Goal: Ask a question

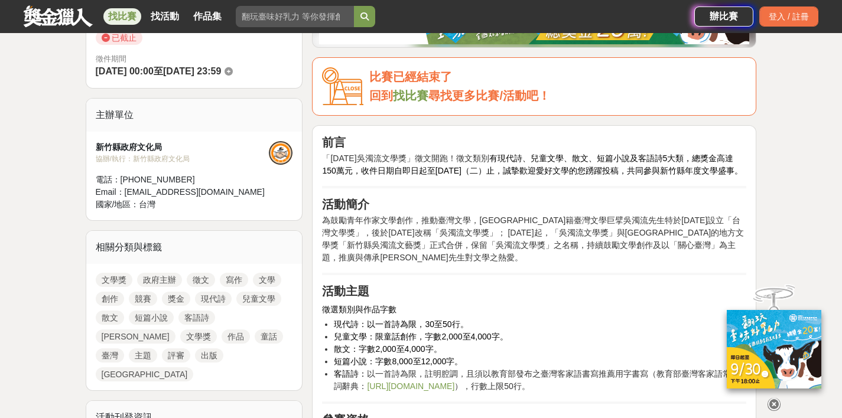
scroll to position [344, 0]
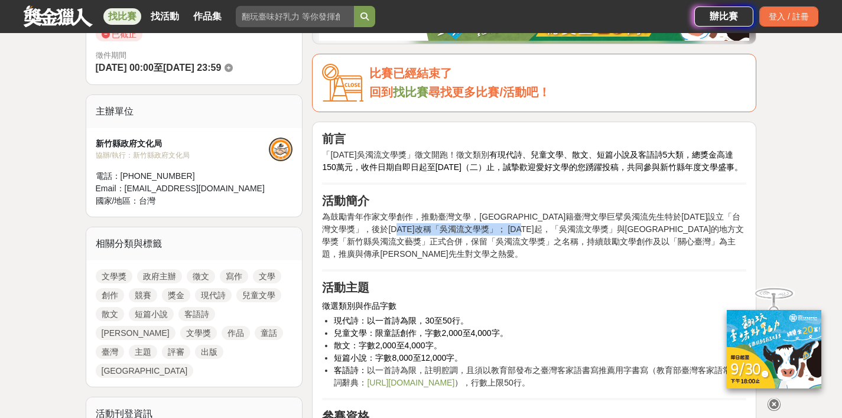
drag, startPoint x: 438, startPoint y: 242, endPoint x: 590, endPoint y: 244, distance: 151.3
click at [579, 244] on span "為鼓勵青年作家文學創作，推動臺灣文學，[GEOGRAPHIC_DATA]籍臺灣文學巨擘吳濁流先生特於[DATE]設立「台灣文學獎」，後於[DATE]改稱「吳濁…" at bounding box center [533, 229] width 422 height 34
click at [601, 243] on span "為鼓勵青年作家文學創作，推動臺灣文學，[GEOGRAPHIC_DATA]籍臺灣文學巨擘吳濁流先生特於[DATE]設立「台灣文學獎」，後於[DATE]改稱「吳濁…" at bounding box center [533, 229] width 422 height 34
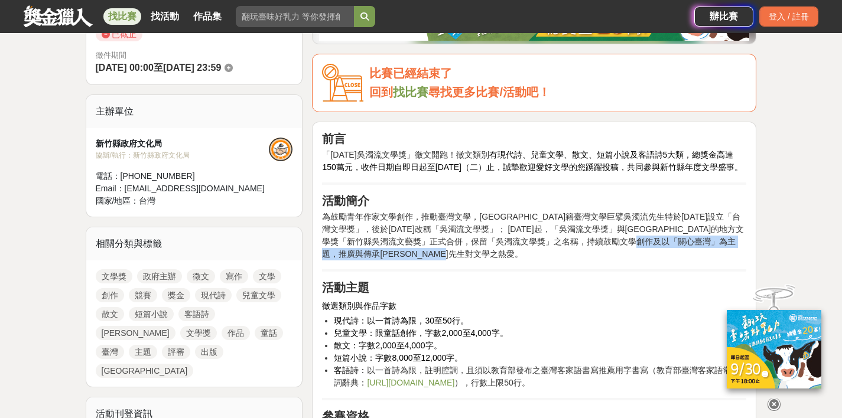
drag, startPoint x: 551, startPoint y: 262, endPoint x: 476, endPoint y: 258, distance: 74.6
click at [476, 258] on p "為鼓勵青年作家文學創作，推動臺灣文學，[GEOGRAPHIC_DATA]籍臺灣文學巨擘吳濁流先生特於[DATE]設立「台灣文學獎」，後於[DATE]改稱「吳濁…" at bounding box center [534, 236] width 424 height 50
click at [587, 246] on span "持續鼓勵文學創作" at bounding box center [620, 241] width 66 height 9
drag, startPoint x: 456, startPoint y: 255, endPoint x: 513, endPoint y: 253, distance: 57.9
click at [587, 246] on span "持續鼓勵文學創作" at bounding box center [620, 241] width 66 height 9
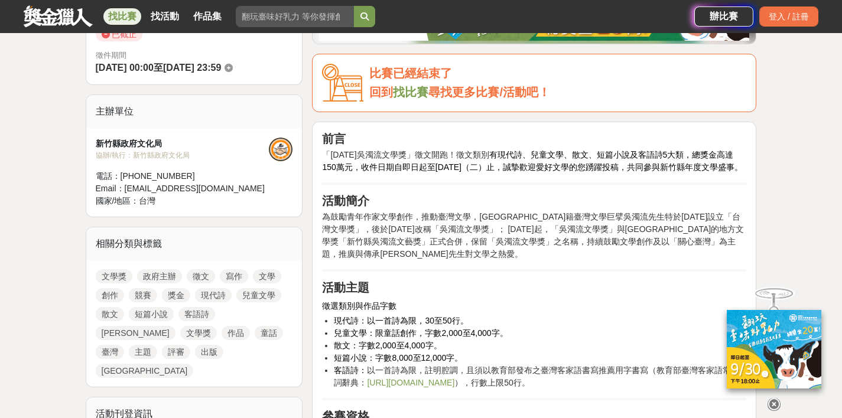
click at [540, 253] on span "及以「關心臺灣」為主題，推廣與傳承[PERSON_NAME]先生對文學之熱愛。" at bounding box center [529, 248] width 414 height 22
drag, startPoint x: 558, startPoint y: 252, endPoint x: 635, endPoint y: 253, distance: 76.2
click at [635, 253] on span "及以「關心臺灣」為主題，推廣與傳承[PERSON_NAME]先生對文學之熱愛。" at bounding box center [529, 248] width 414 height 22
click at [577, 259] on p "為鼓勵青年作家文學創作，推動臺灣文學，[GEOGRAPHIC_DATA]籍臺灣文學巨擘吳濁流先生特於[DATE]設立「台灣文學獎」，後於[DATE]改稱「吳濁…" at bounding box center [534, 236] width 424 height 50
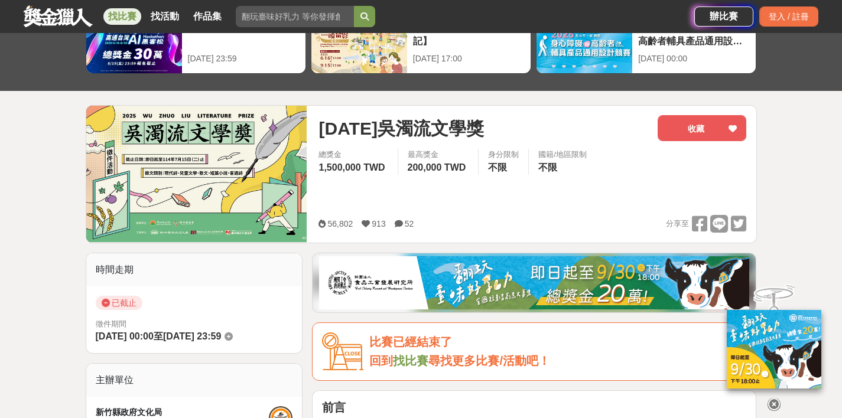
scroll to position [0, 0]
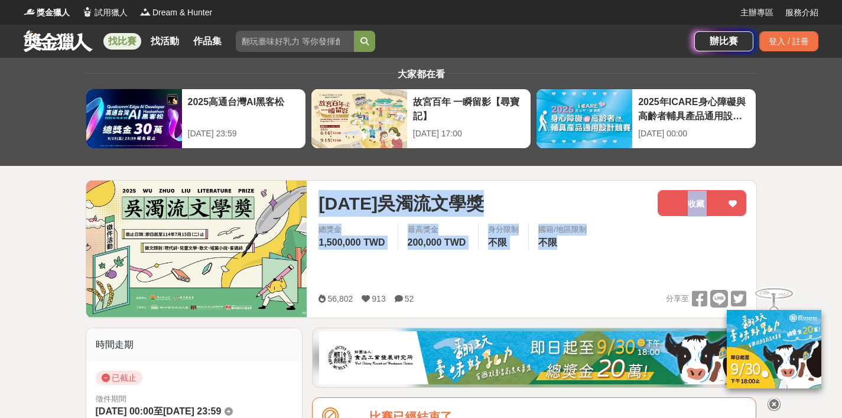
drag, startPoint x: 571, startPoint y: 249, endPoint x: 303, endPoint y: 197, distance: 273.4
click at [303, 197] on div "[DATE]吳濁流文學獎 收藏 總獎金 1,500,000 TWD 最高獎金 200,000 TWD 身分限制 不限 國籍/地區限制 不限 56,802 91…" at bounding box center [421, 249] width 671 height 138
click at [310, 199] on div "[DATE]吳濁流文學獎 收藏 總獎金 1,500,000 TWD 最高獎金 200,000 TWD 身分限制 不限 國籍/地區限制 不限 56,802 91…" at bounding box center [532, 249] width 447 height 137
drag, startPoint x: 311, startPoint y: 199, endPoint x: 601, endPoint y: 255, distance: 294.8
click at [601, 255] on div "[DATE]吳濁流文學獎 收藏 總獎金 1,500,000 TWD 最高獎金 200,000 TWD 身分限制 不限 國籍/地區限制 不限 56,802 91…" at bounding box center [532, 249] width 447 height 137
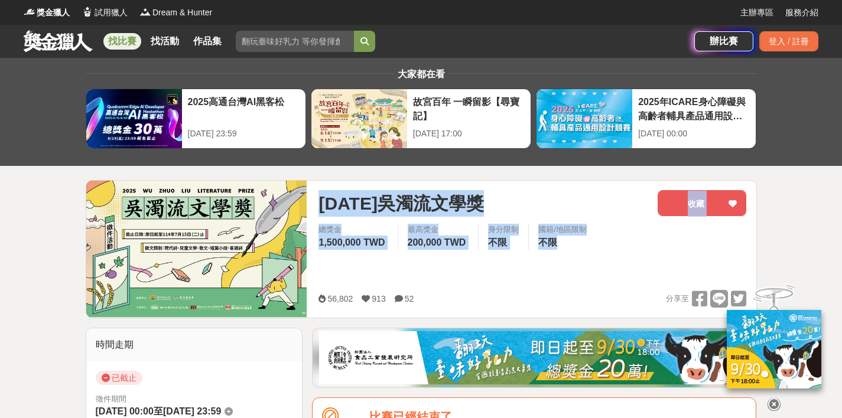
click at [601, 255] on div "總獎金 1,500,000 TWD 最高獎金 200,000 TWD 身分限制 不限 國籍/地區限制 不限" at bounding box center [532, 240] width 447 height 33
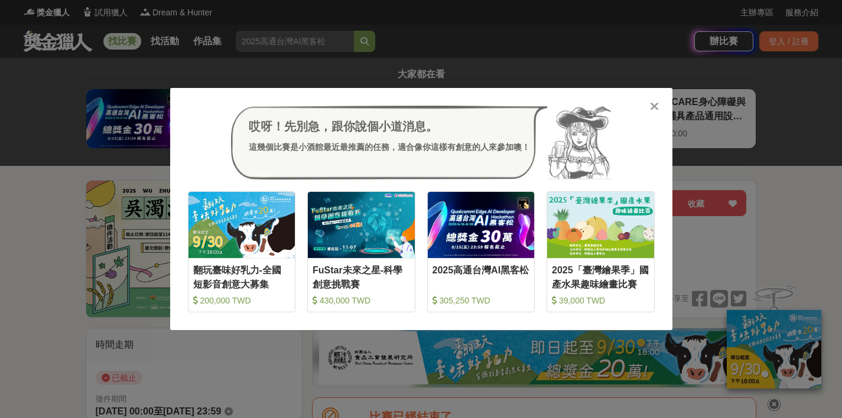
click at [657, 103] on icon at bounding box center [654, 106] width 9 height 12
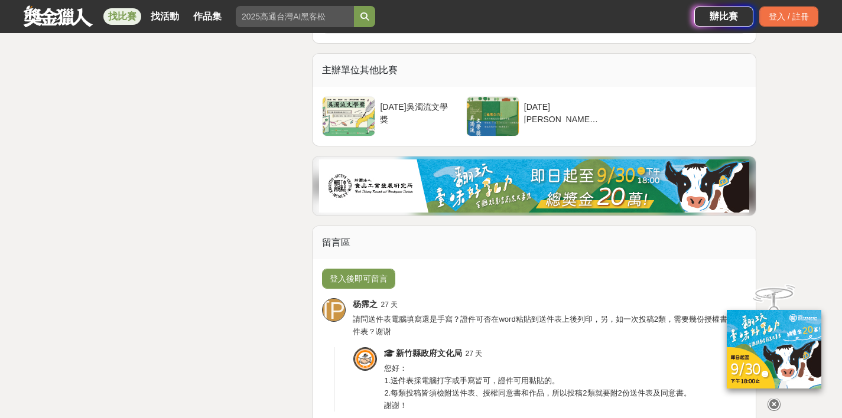
scroll to position [1983, 0]
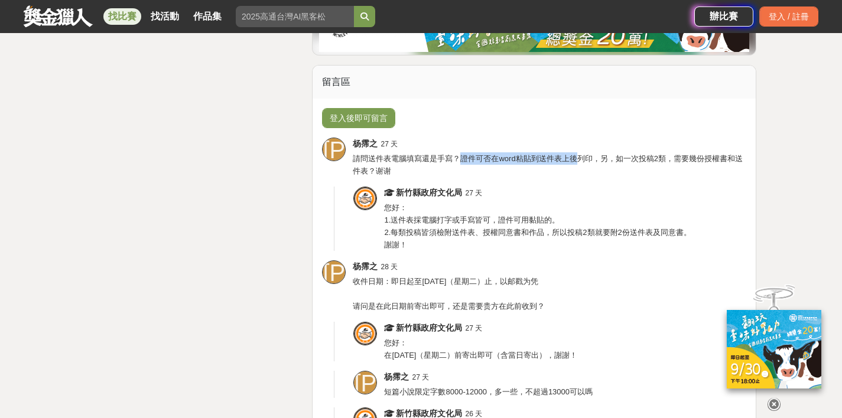
drag, startPoint x: 462, startPoint y: 183, endPoint x: 574, endPoint y: 181, distance: 111.7
click at [574, 175] on span "請問送件表電腦填寫還是手寫？證件可否在word粘貼到送件表上後列印，另，如一次投稿2類，需要幾份授權書和送件表？谢谢" at bounding box center [547, 164] width 389 height 21
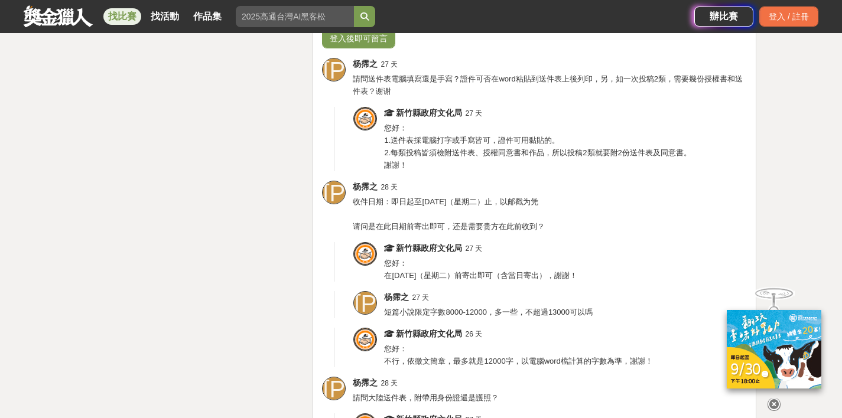
scroll to position [2066, 0]
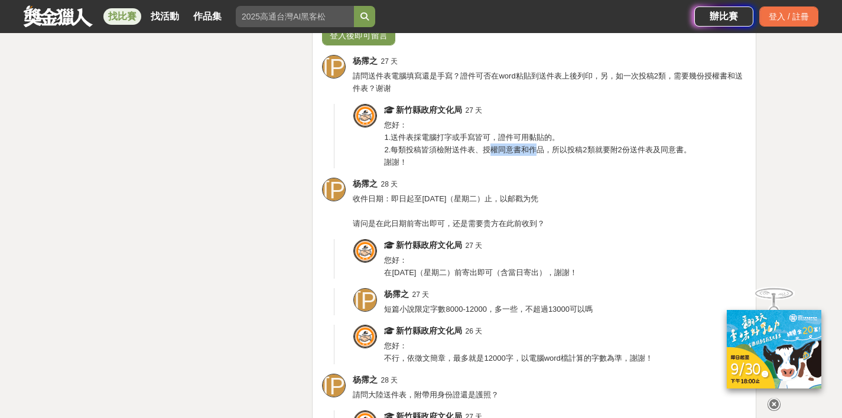
drag, startPoint x: 491, startPoint y: 178, endPoint x: 535, endPoint y: 177, distance: 43.7
click at [535, 167] on span "您好： 1.送件表採電腦打字或手寫皆可，證件可用黏貼的。 2.每類投稿皆須檢附送件表、授權同意書和作品，所以投稿2類就要附2份送件表及同意書。 謝謝！" at bounding box center [537, 144] width 307 height 46
drag, startPoint x: 567, startPoint y: 175, endPoint x: 651, endPoint y: 175, distance: 84.5
click at [651, 167] on span "您好： 1.送件表採電腦打字或手寫皆可，證件可用黏貼的。 2.每類投稿皆須檢附送件表、授權同意書和作品，所以投稿2類就要附2份送件表及同意書。 謝謝！" at bounding box center [537, 144] width 307 height 46
click at [657, 167] on span "您好： 1.送件表採電腦打字或手寫皆可，證件可用黏貼的。 2.每類投稿皆須檢附送件表、授權同意書和作品，所以投稿2類就要附2份送件表及同意書。 謝謝！" at bounding box center [537, 144] width 307 height 46
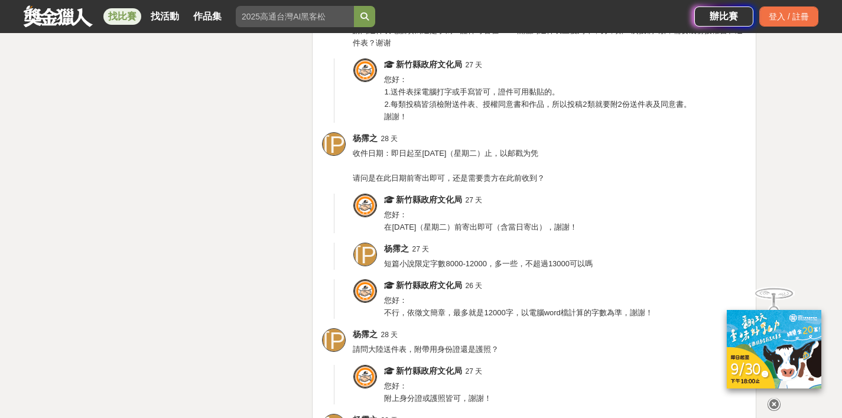
scroll to position [2120, 0]
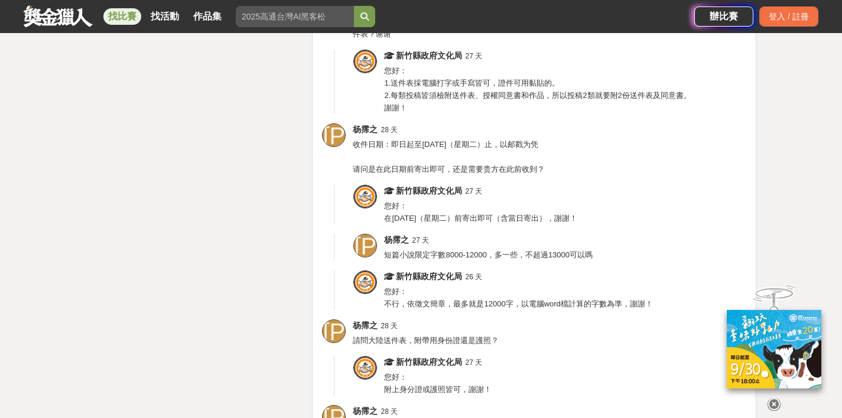
click at [437, 60] on span "新竹縣政府文化局" at bounding box center [429, 55] width 66 height 9
click at [362, 73] on img at bounding box center [365, 61] width 22 height 22
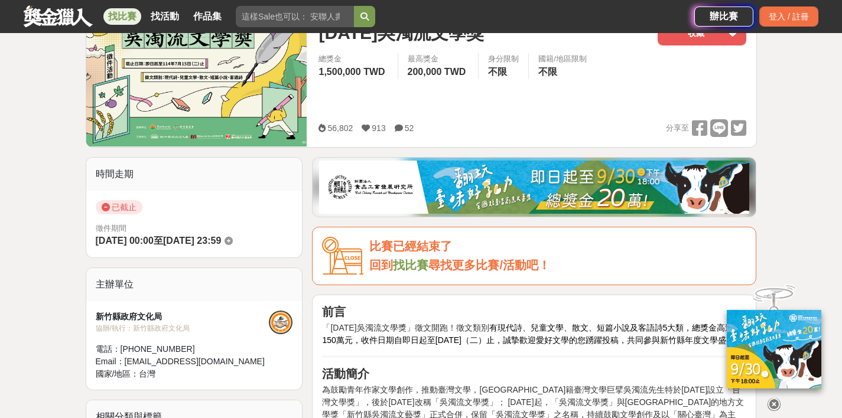
scroll to position [171, 0]
click at [279, 317] on div at bounding box center [281, 323] width 24 height 24
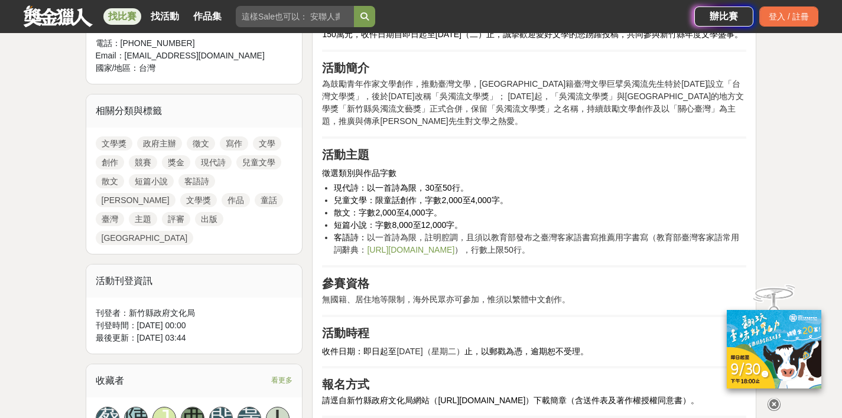
scroll to position [496, 0]
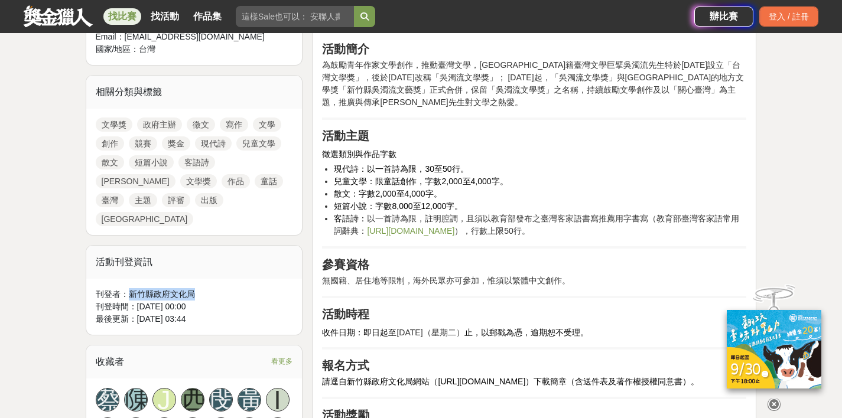
drag, startPoint x: 128, startPoint y: 274, endPoint x: 230, endPoint y: 277, distance: 101.7
click at [230, 288] on div "刊登者： 新竹縣政府文化局" at bounding box center [194, 294] width 197 height 12
copy div "新竹縣政府文化局"
